Goal: Task Accomplishment & Management: Manage account settings

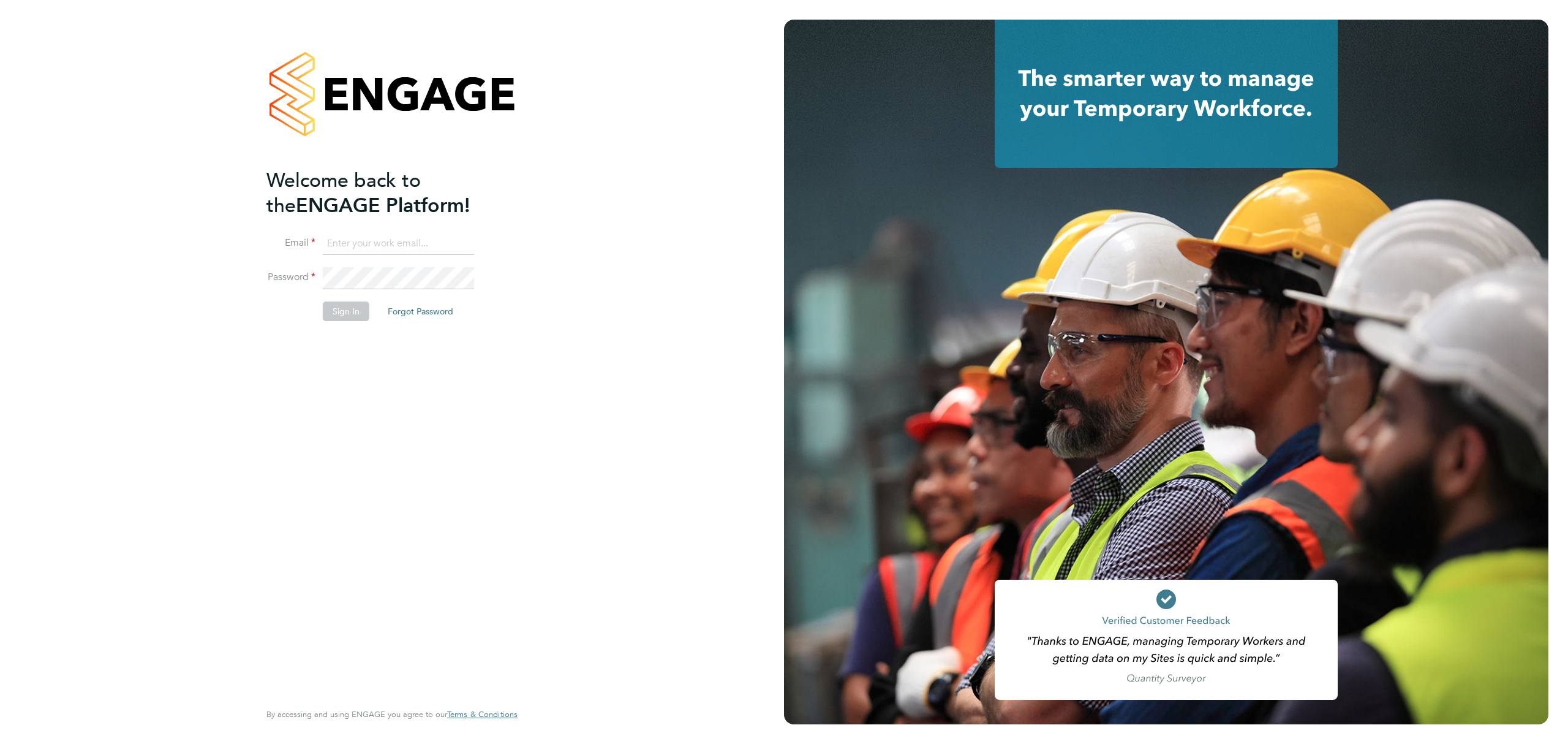
type input "brandon.arnold@vistry.co.uk"
click at [337, 316] on button "Sign In" at bounding box center [346, 311] width 47 height 20
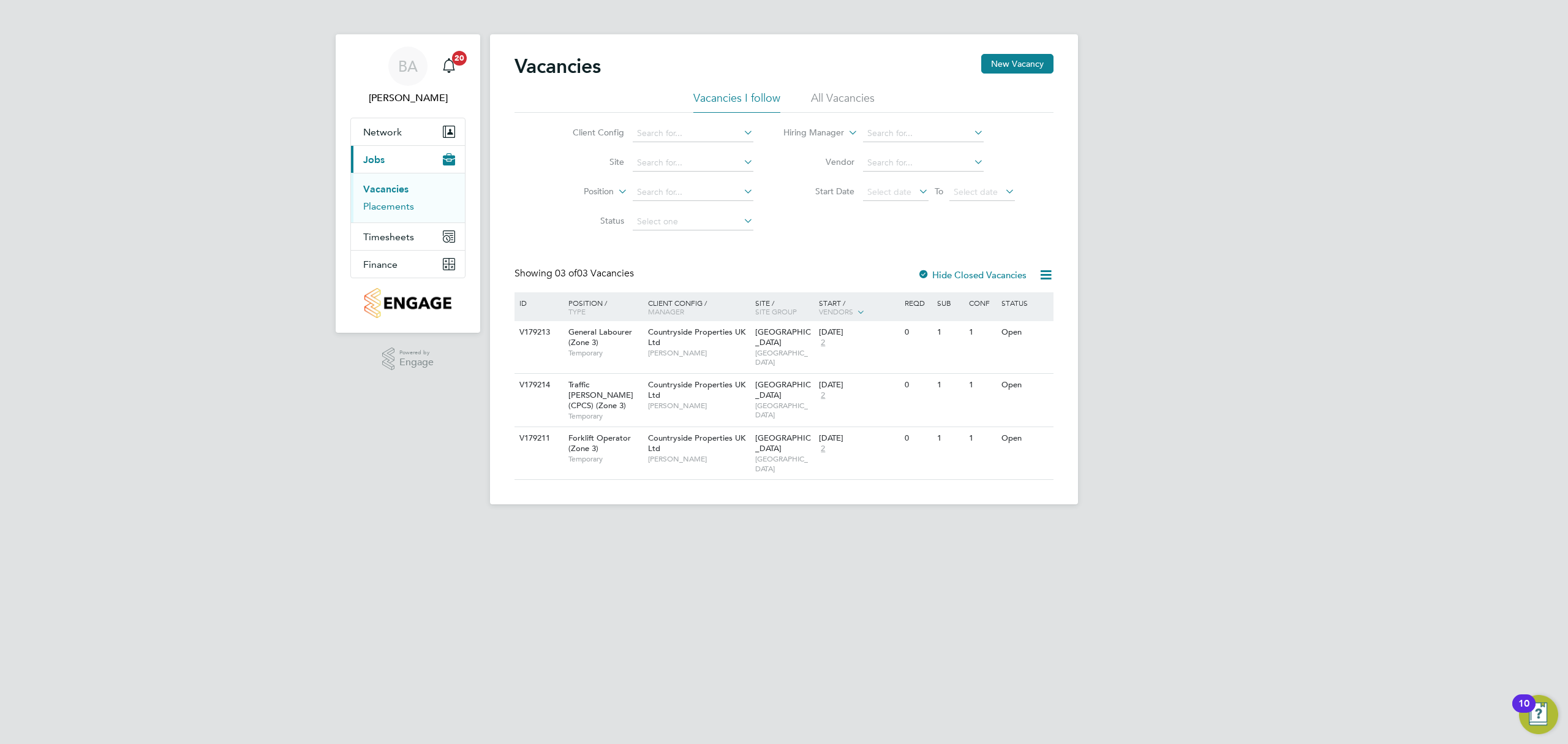
click at [386, 201] on link "Placements" at bounding box center [389, 206] width 51 height 12
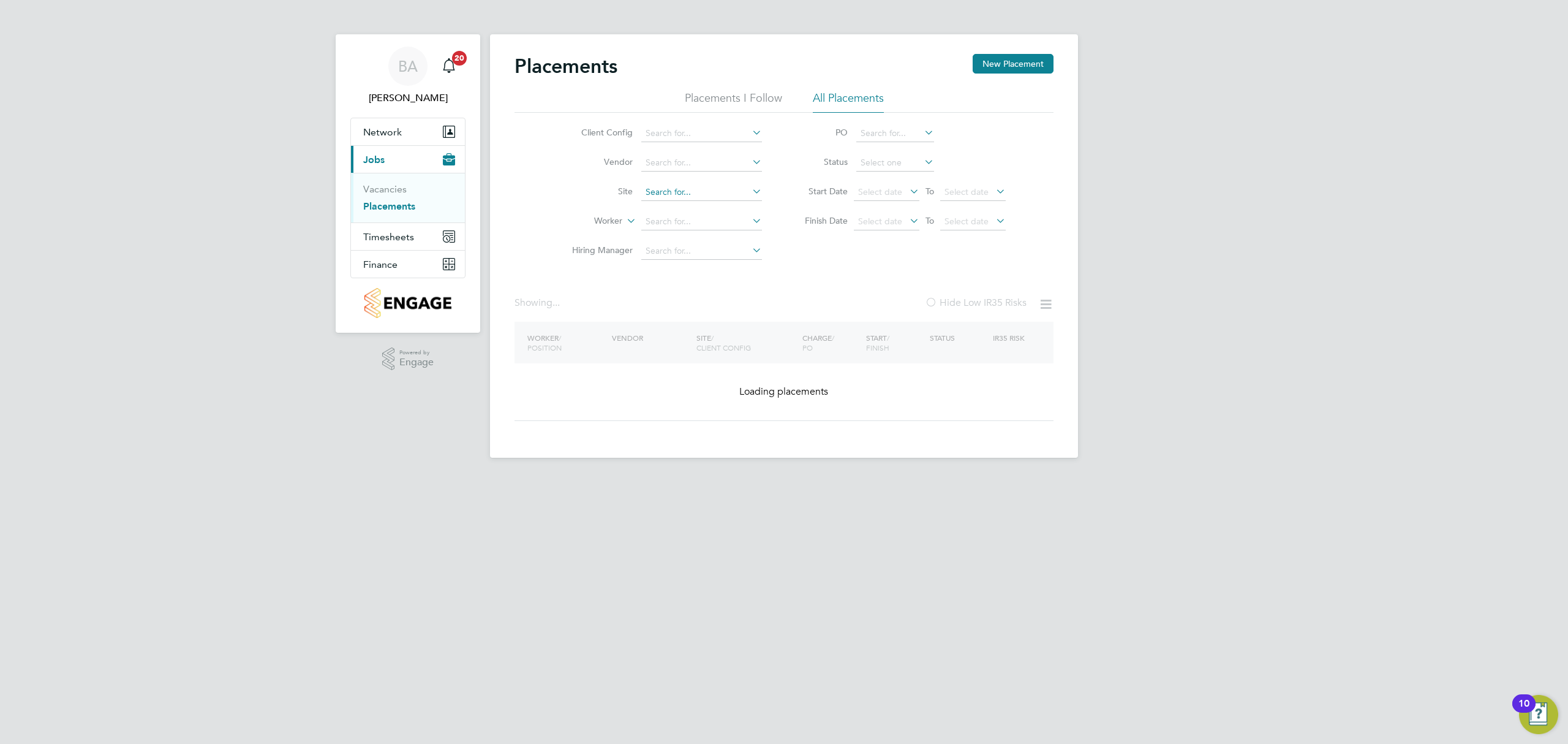
click at [721, 189] on input at bounding box center [701, 192] width 121 height 17
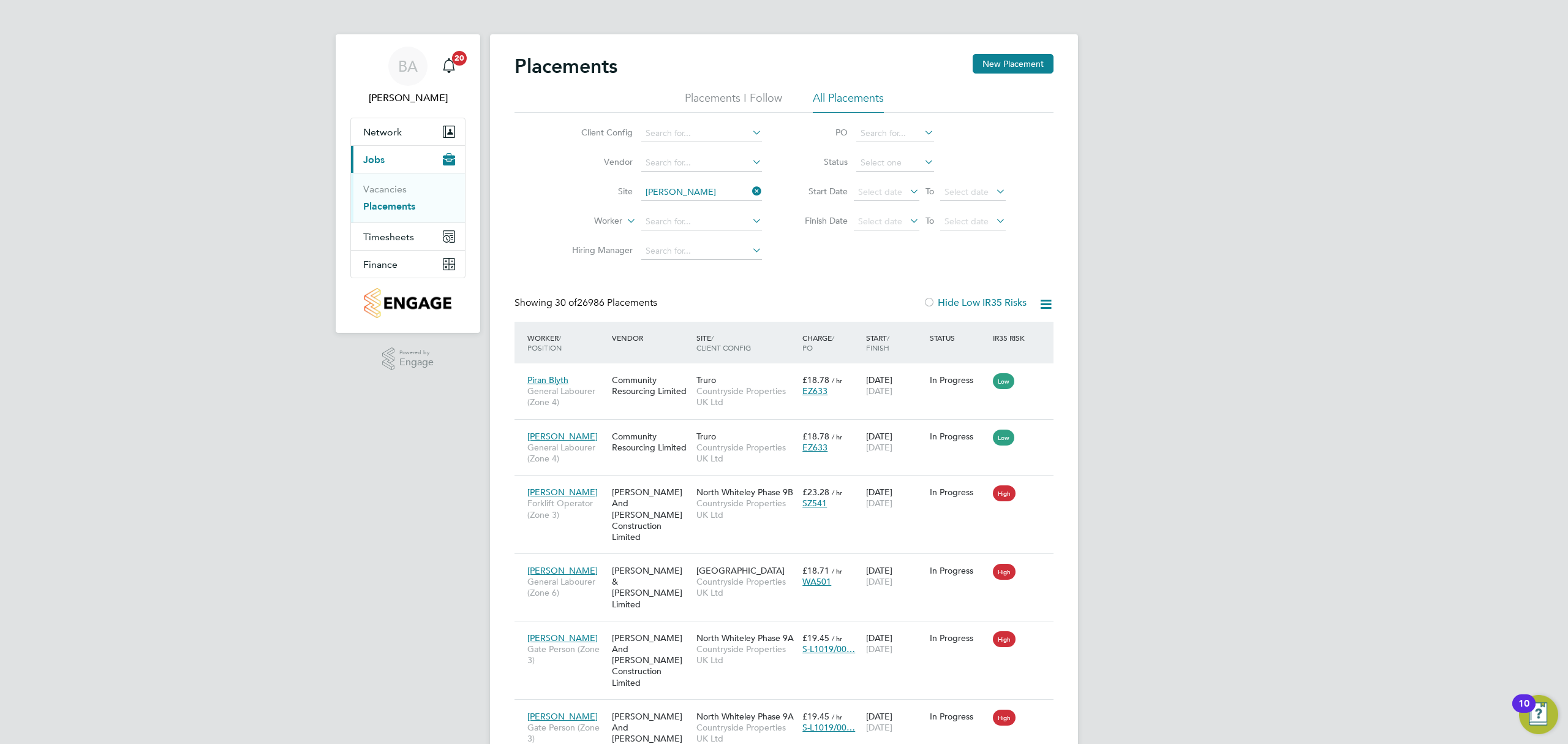
click at [677, 202] on li "Barton Park" at bounding box center [737, 209] width 193 height 17
type input "[GEOGRAPHIC_DATA]"
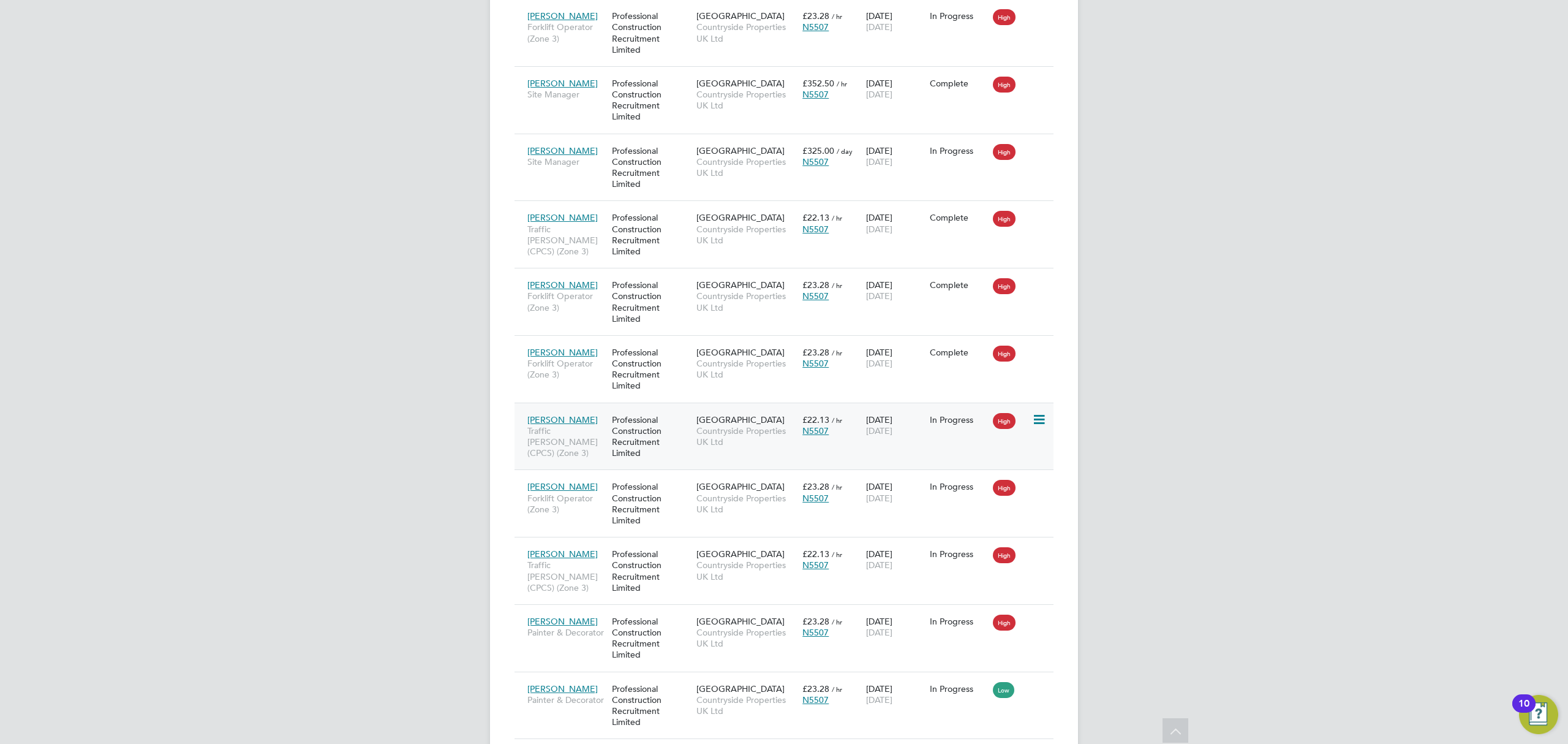
click at [1040, 424] on icon at bounding box center [1038, 419] width 13 height 15
click at [863, 438] on div "12 Aug 2025 31 Aug 2025" at bounding box center [895, 425] width 64 height 34
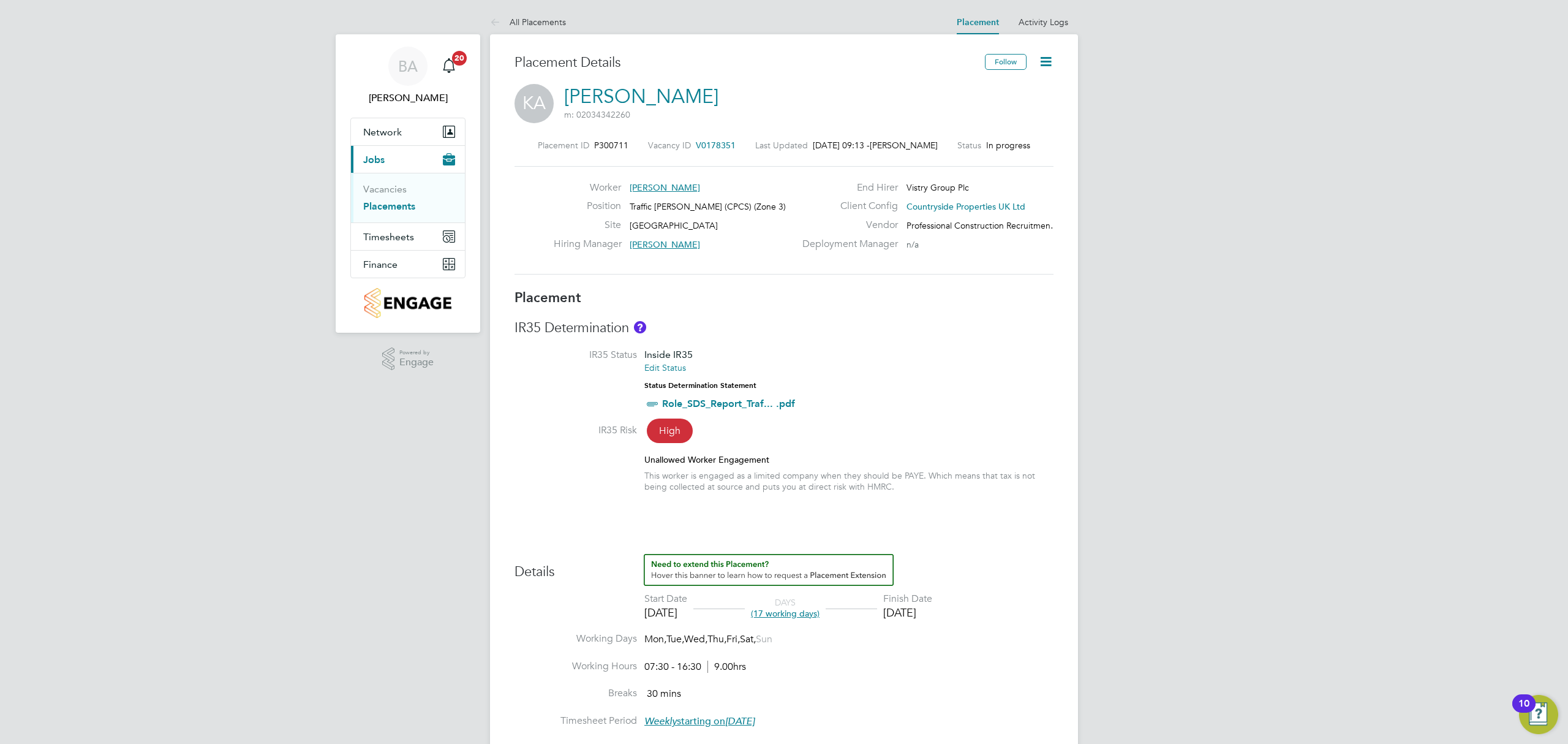
click at [1045, 62] on icon at bounding box center [1046, 61] width 15 height 15
click at [1015, 91] on li "Edit Placement e" at bounding box center [1006, 91] width 90 height 17
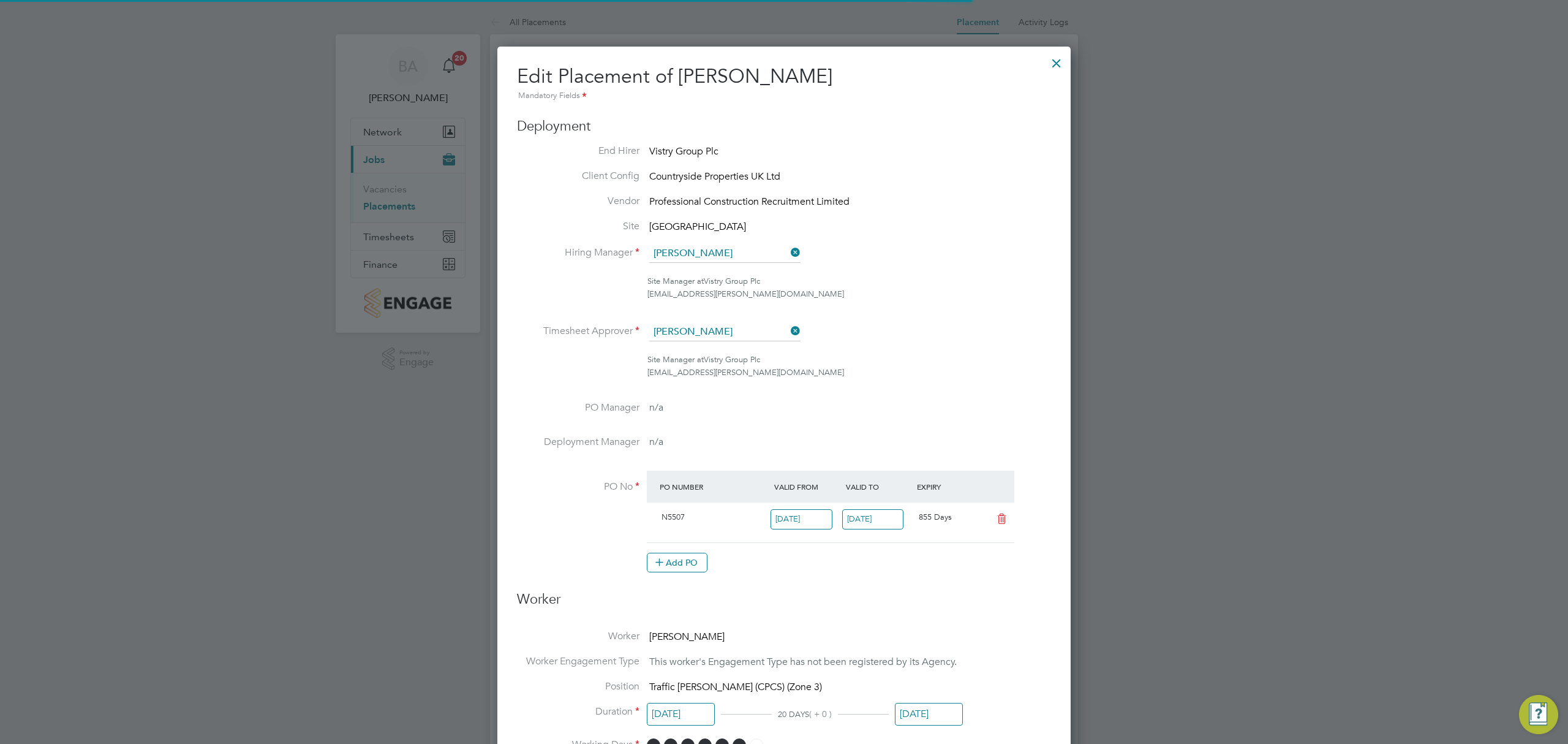
scroll to position [6, 6]
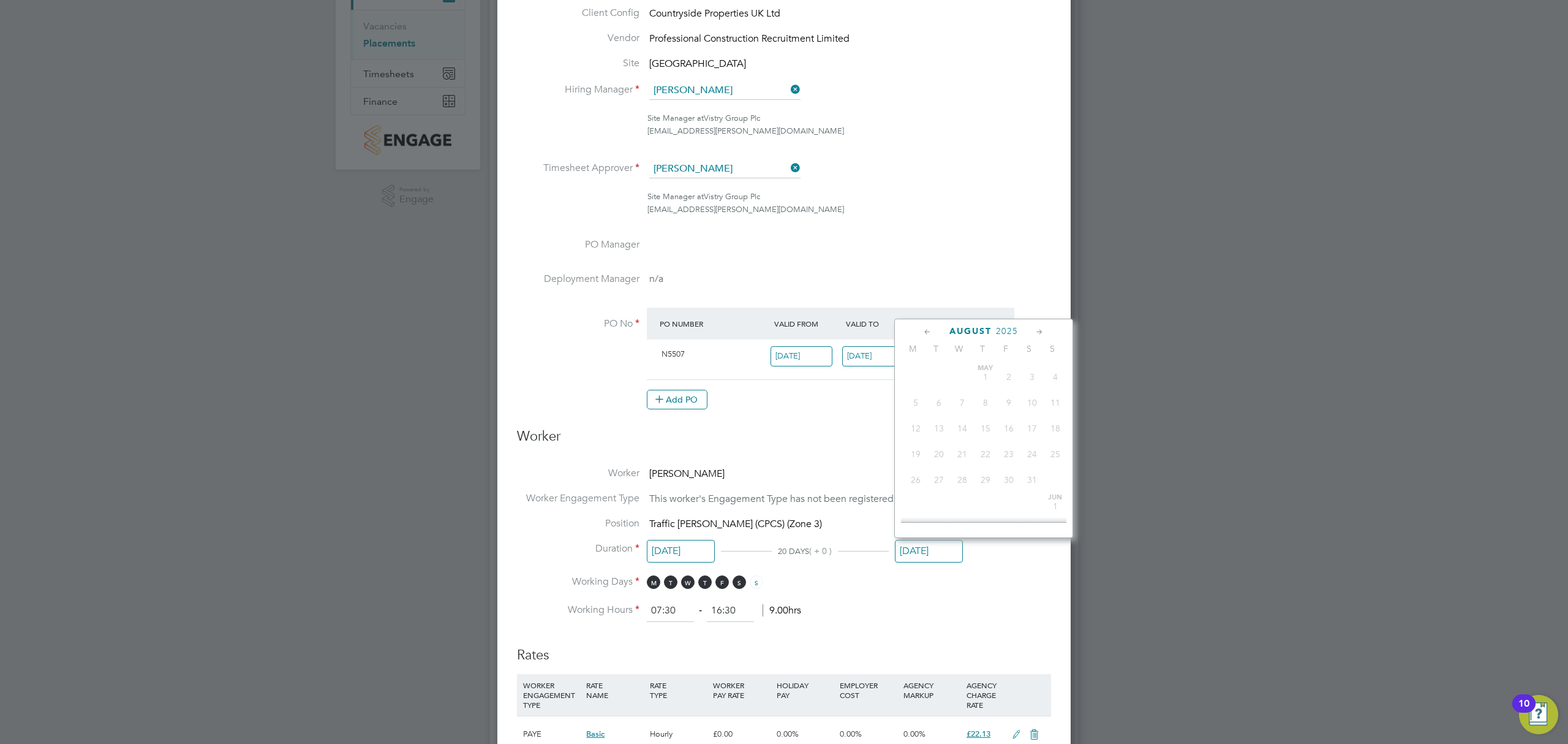
click at [934, 552] on input "[DATE]" at bounding box center [928, 551] width 68 height 22
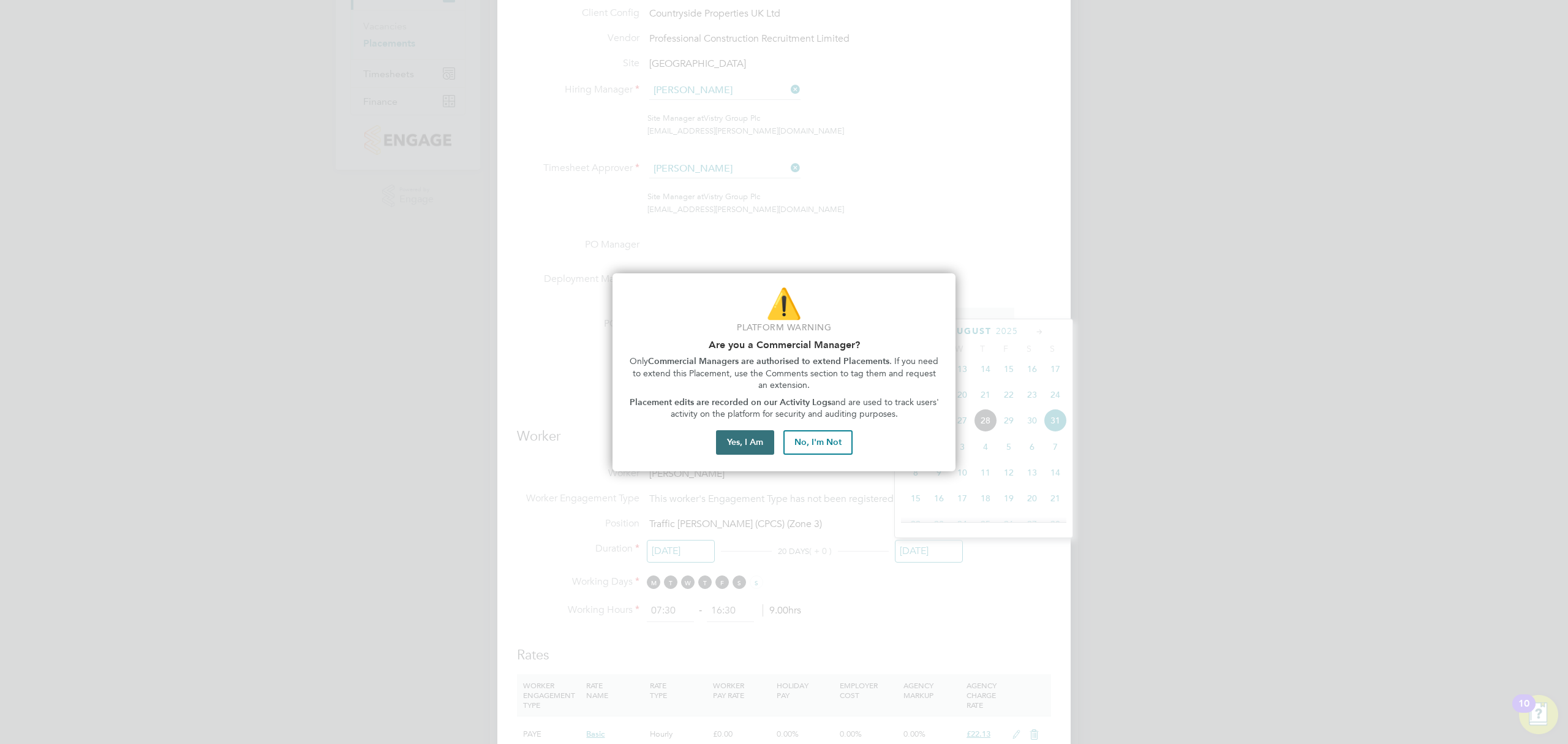
click at [759, 438] on button "Yes, I Am" at bounding box center [745, 442] width 58 height 24
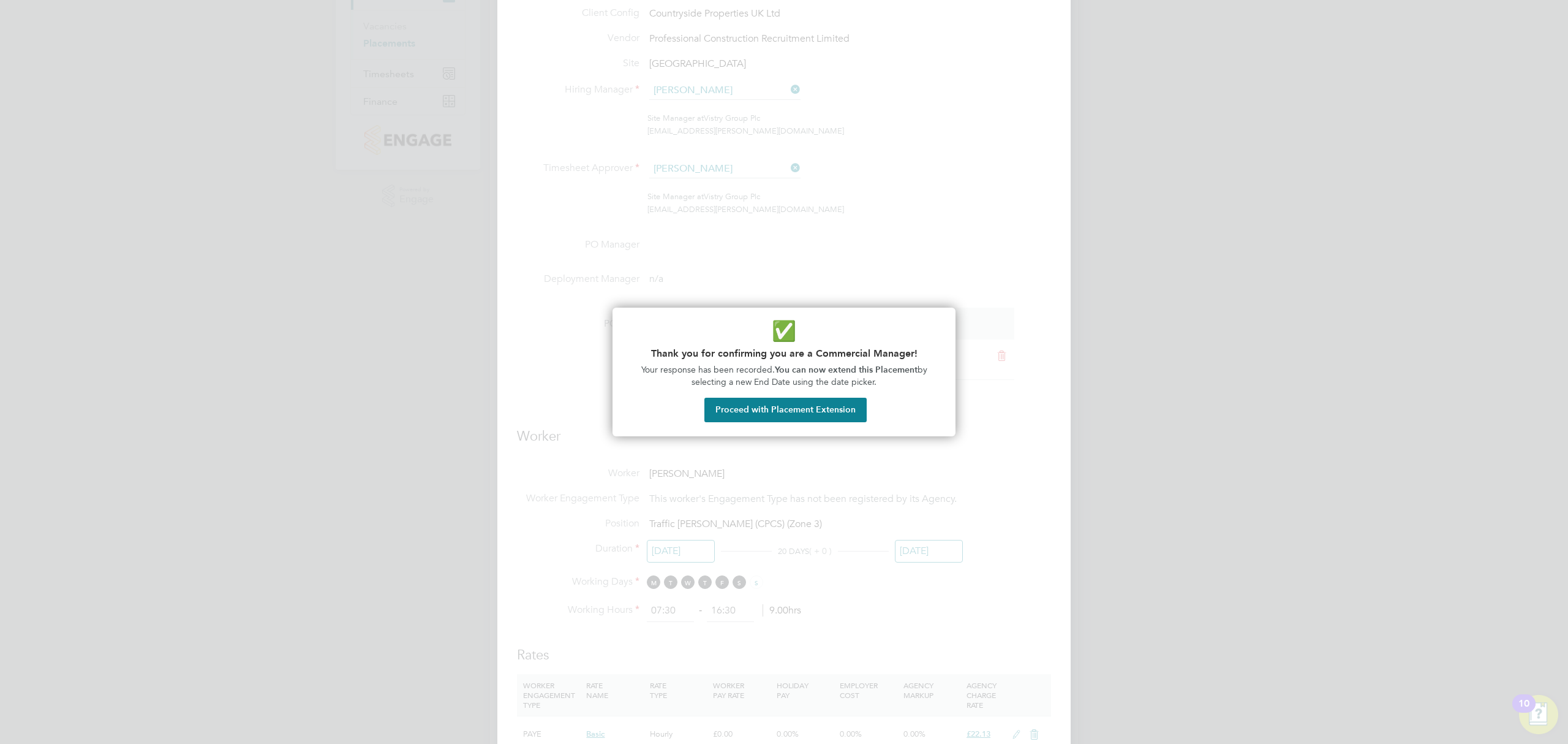
click at [800, 414] on button "Proceed with Placement Extension" at bounding box center [785, 410] width 163 height 24
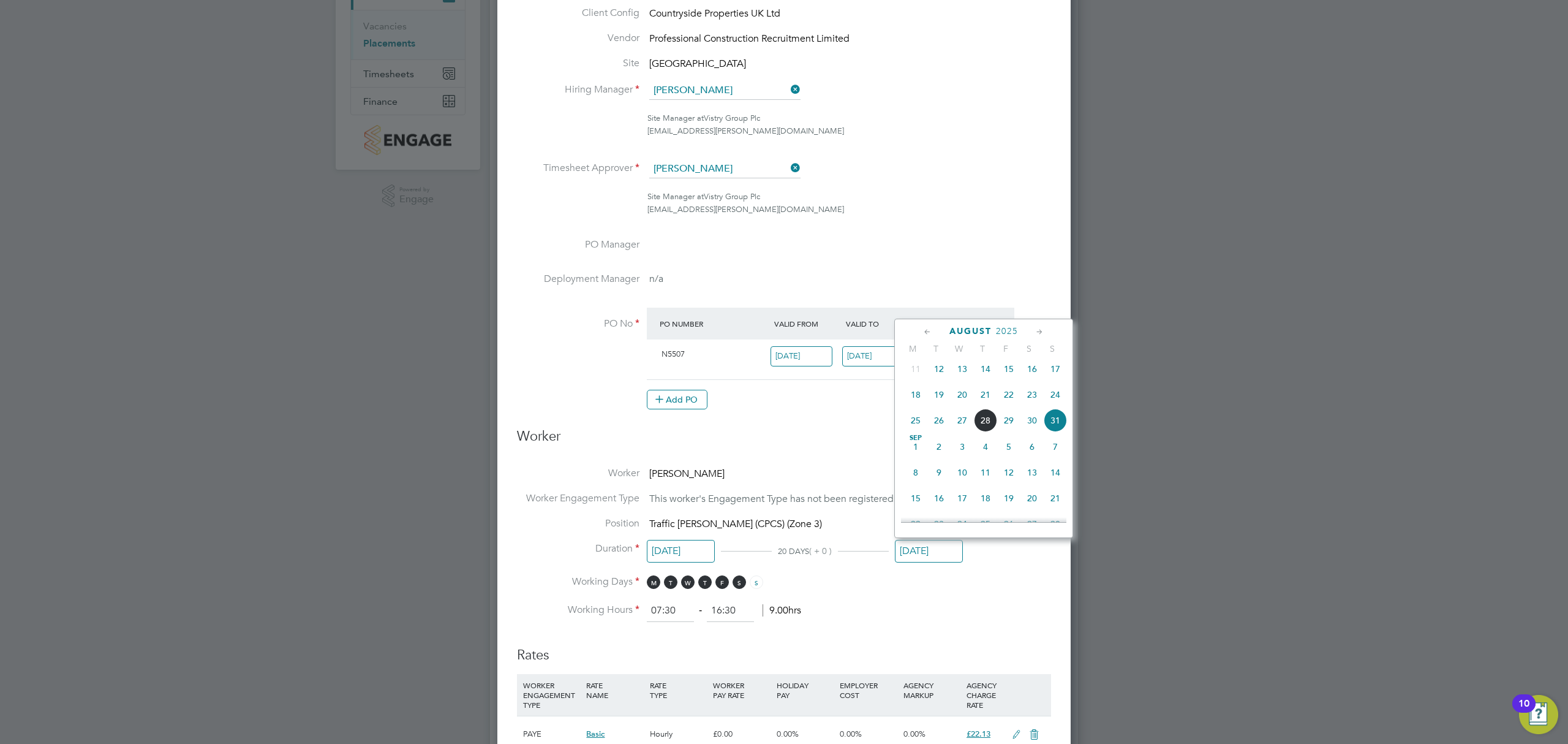
click at [1010, 484] on span "12" at bounding box center [1008, 472] width 23 height 23
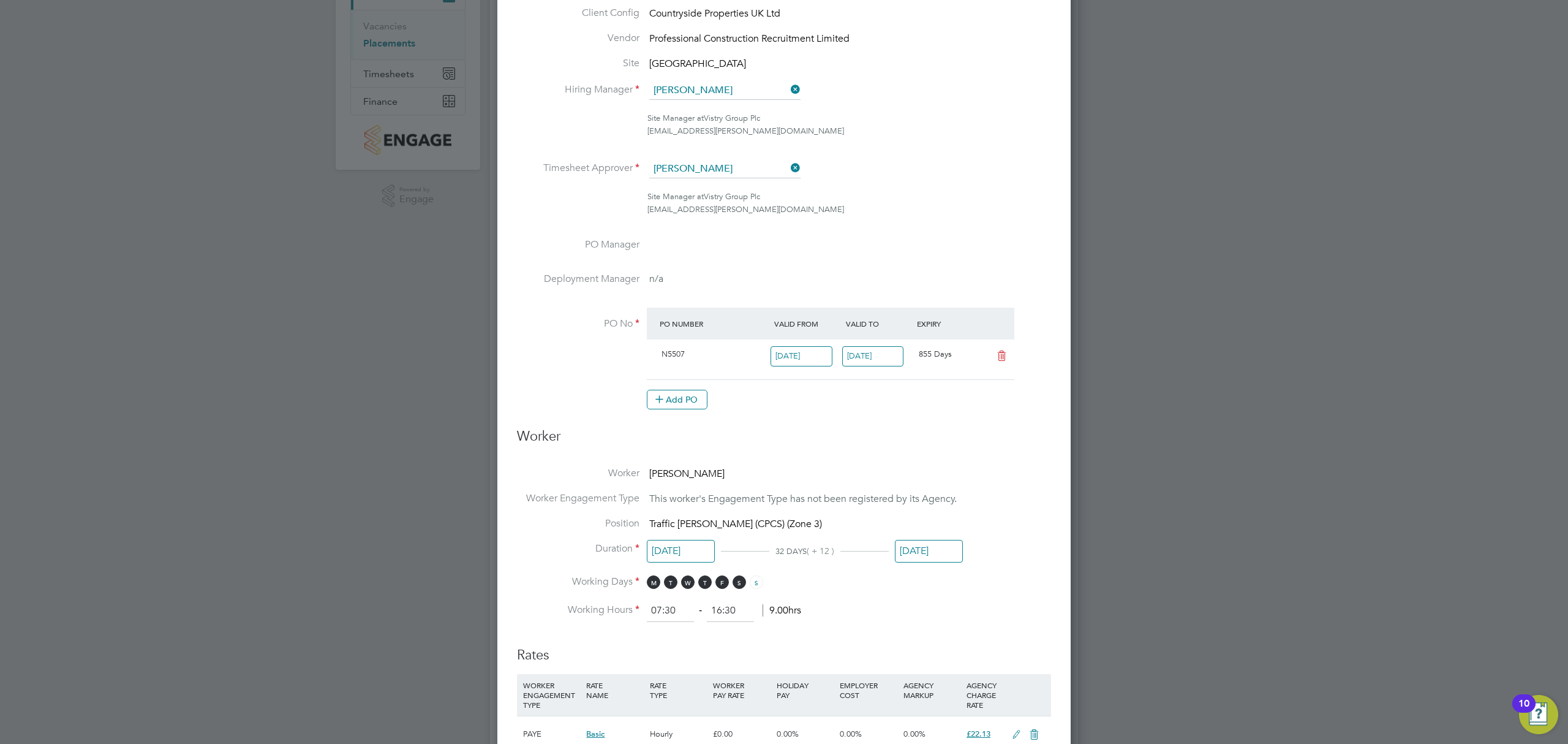
click at [937, 556] on input "[DATE]" at bounding box center [928, 551] width 68 height 22
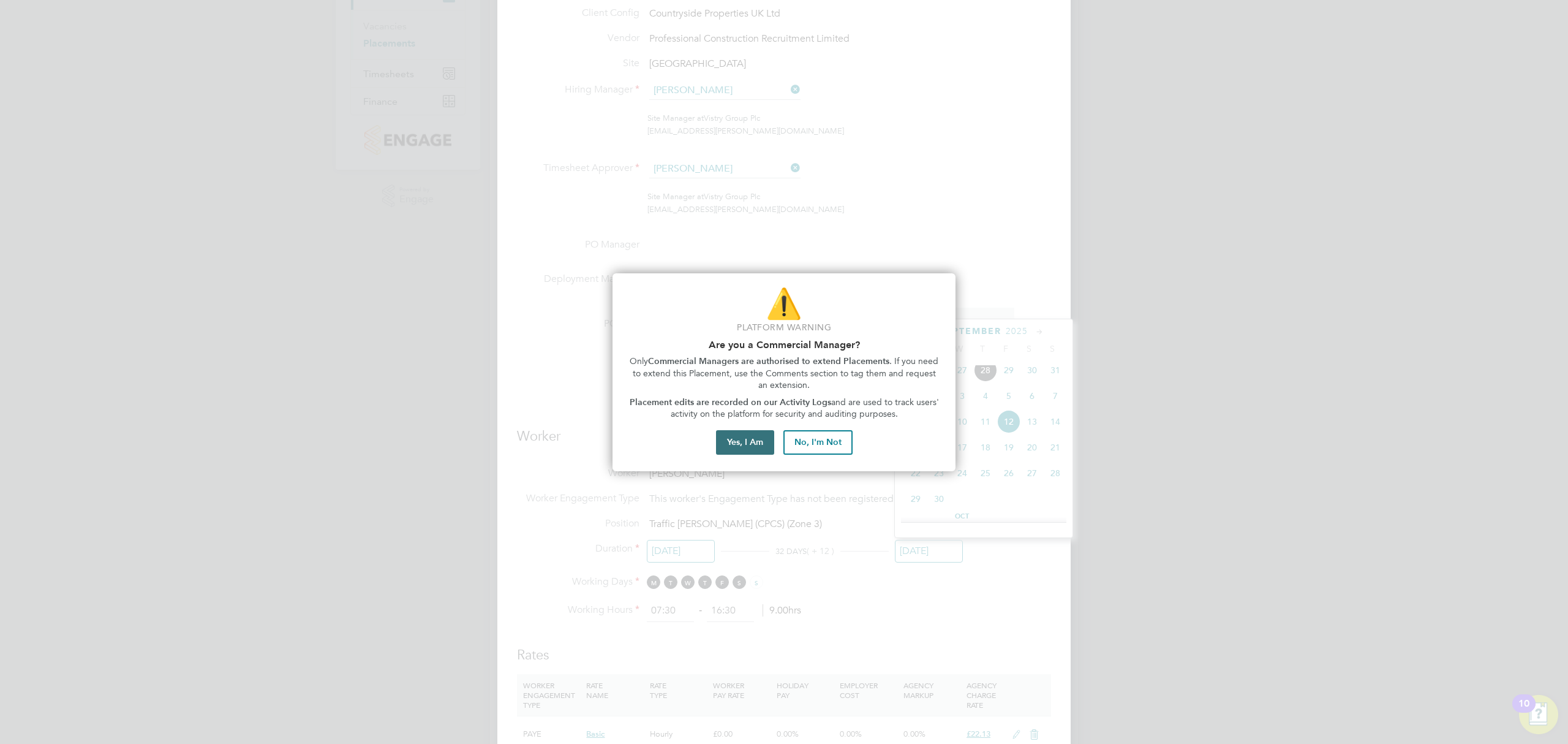
click at [766, 449] on button "Yes, I Am" at bounding box center [745, 442] width 58 height 24
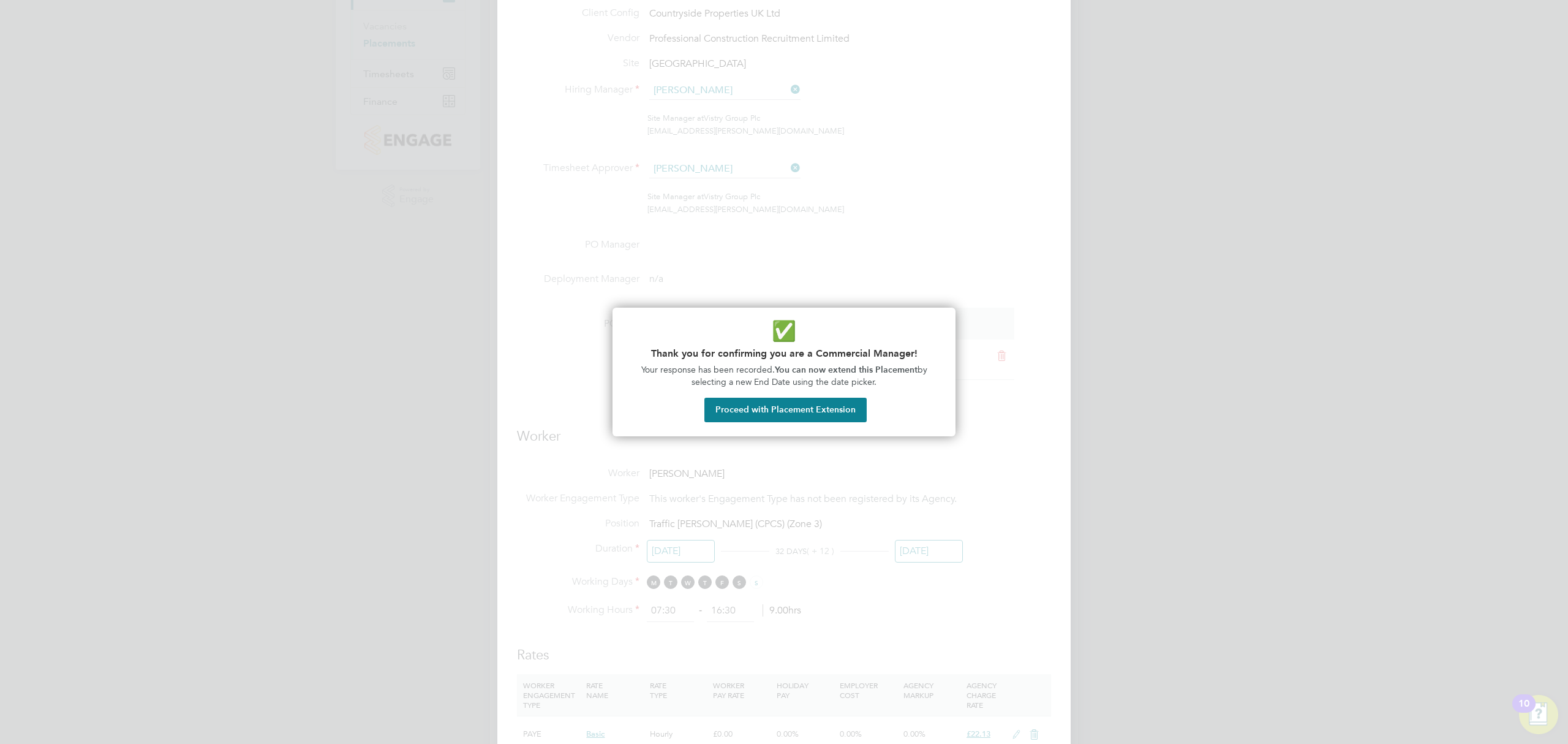
click at [833, 422] on div "✅ Thank you for confirming you are a Commercial Manager! Your response has been…" at bounding box center [784, 372] width 343 height 128
click at [838, 415] on button "Proceed with Placement Extension" at bounding box center [785, 410] width 163 height 24
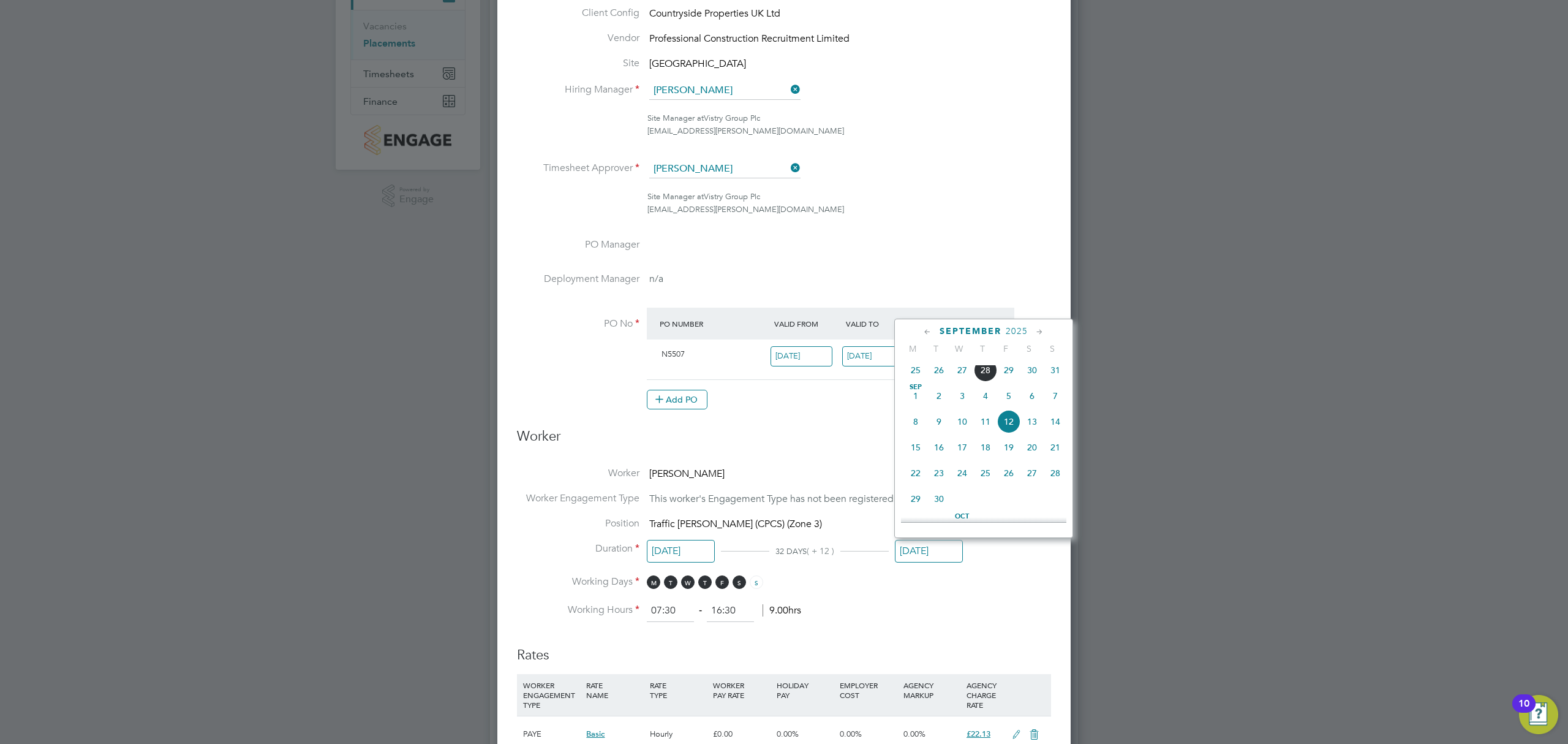
click at [1030, 422] on span "13" at bounding box center [1031, 421] width 23 height 23
type input "[DATE]"
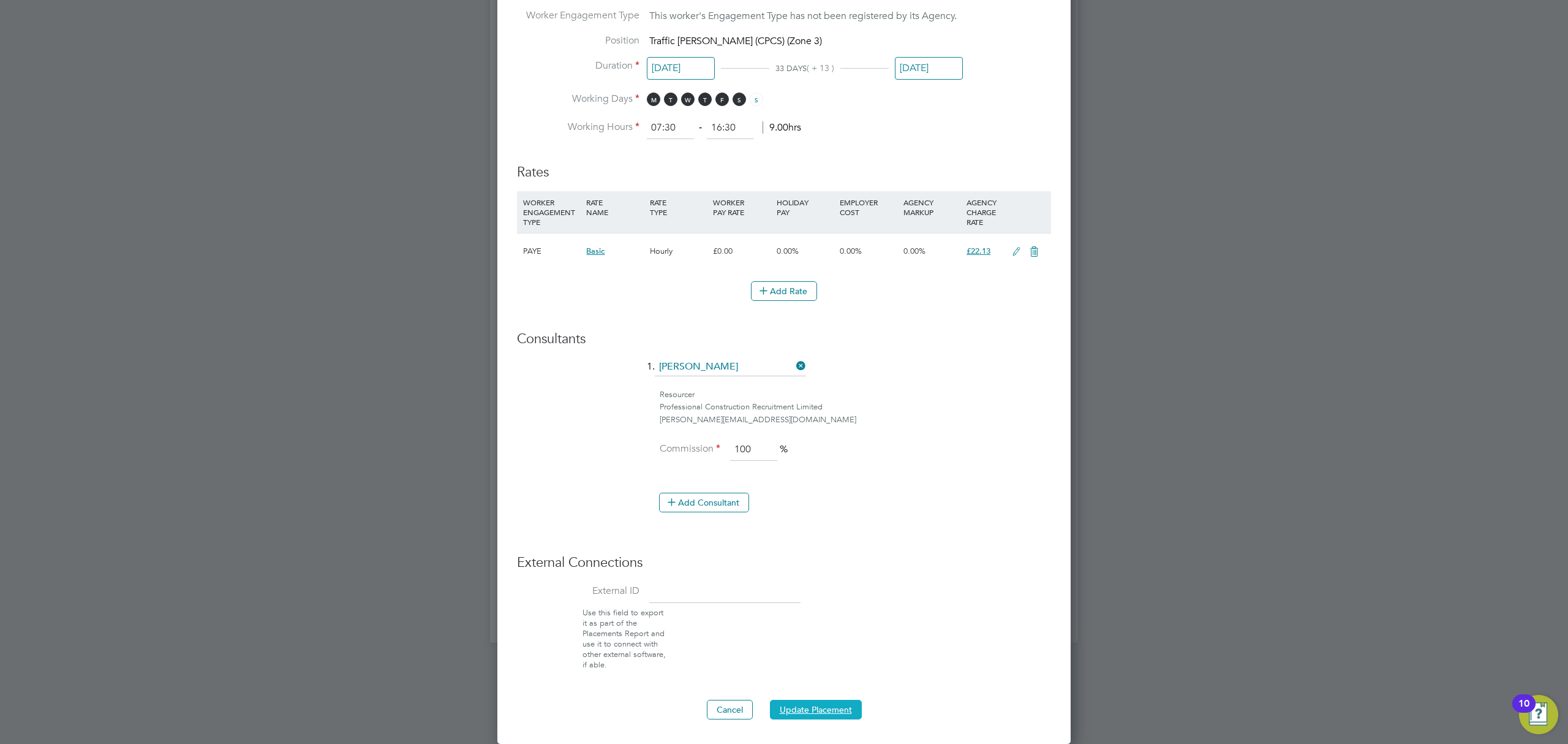
click at [812, 706] on button "Update Placement" at bounding box center [816, 709] width 92 height 20
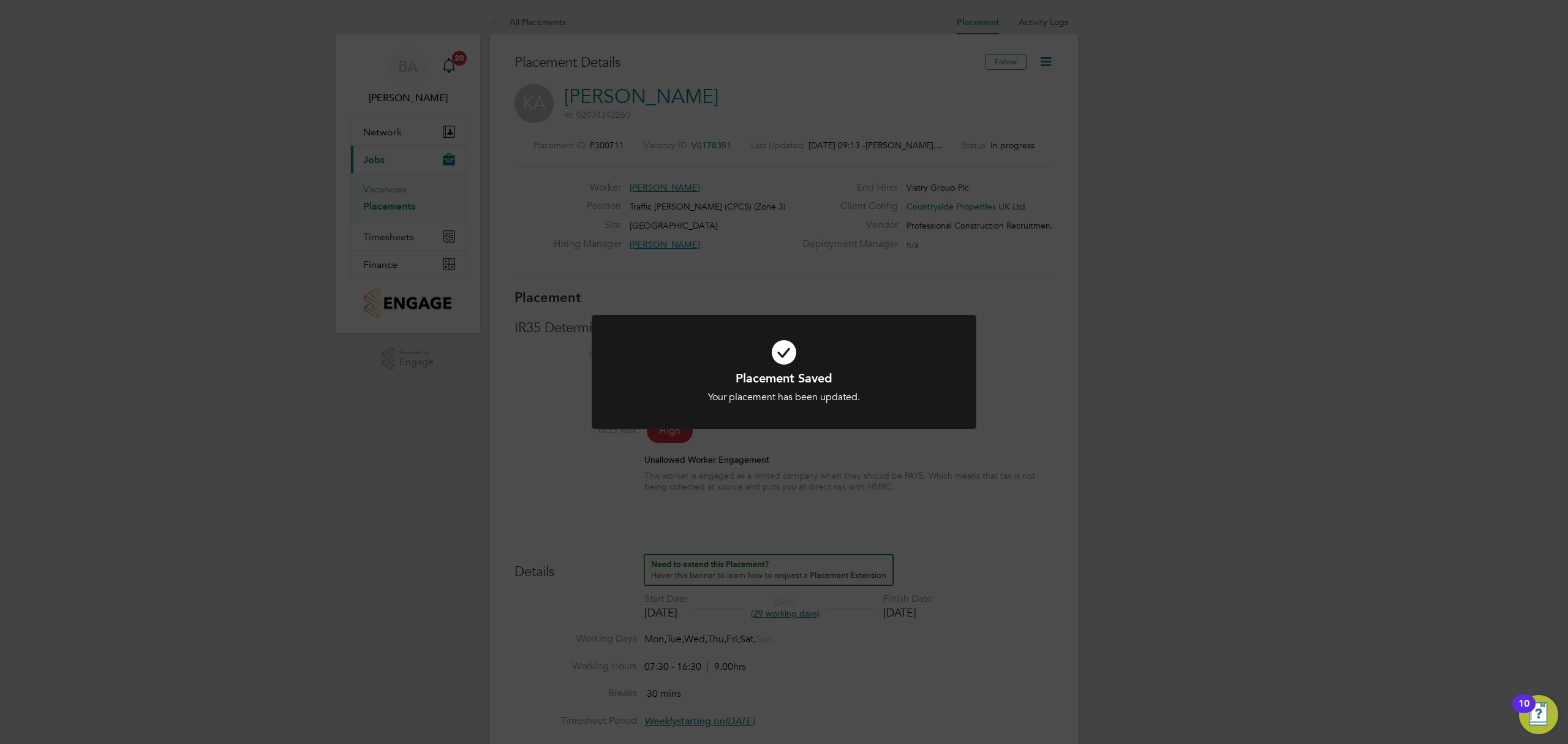
click at [839, 496] on div "Placement Saved Your placement has been updated. Cancel Okay" at bounding box center [784, 372] width 1568 height 744
